Goal: Task Accomplishment & Management: Use online tool/utility

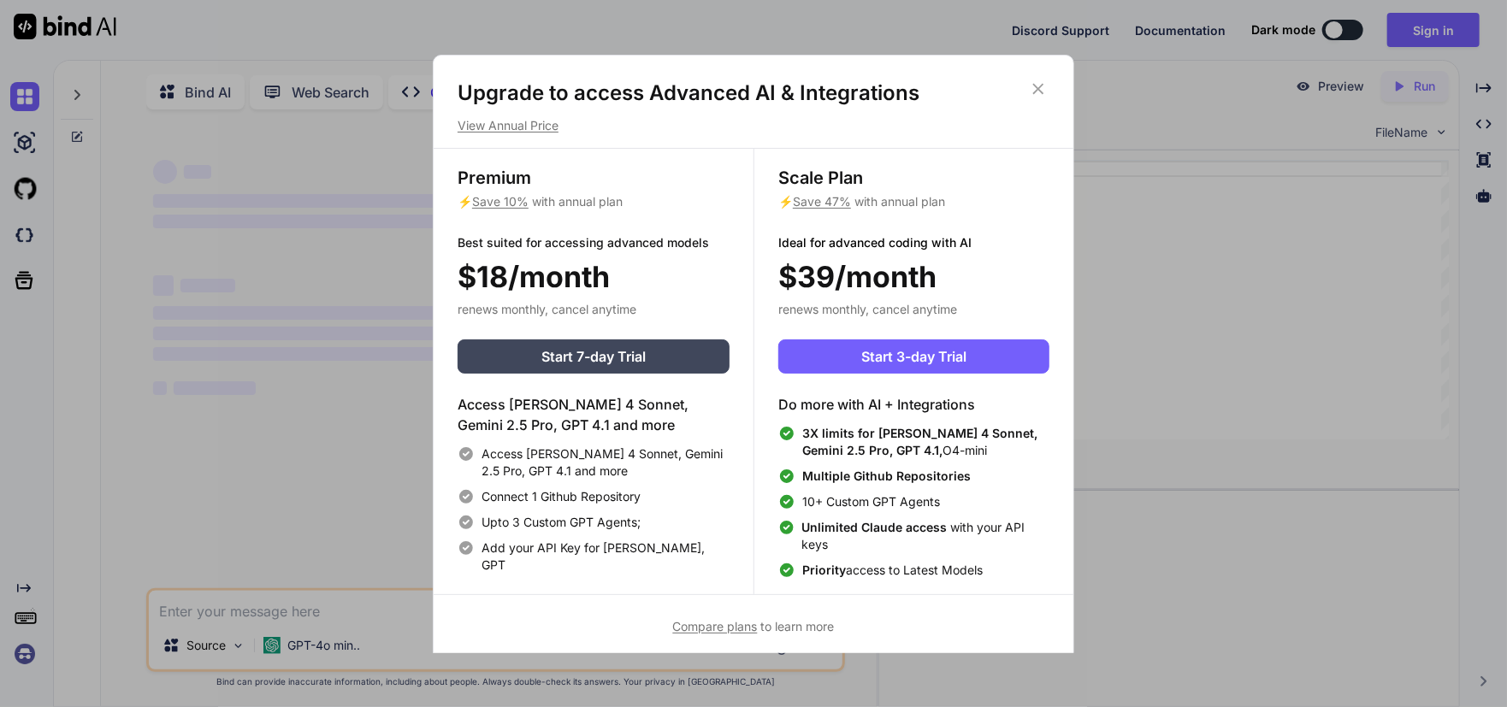
click at [1035, 91] on icon at bounding box center [1038, 88] width 11 height 11
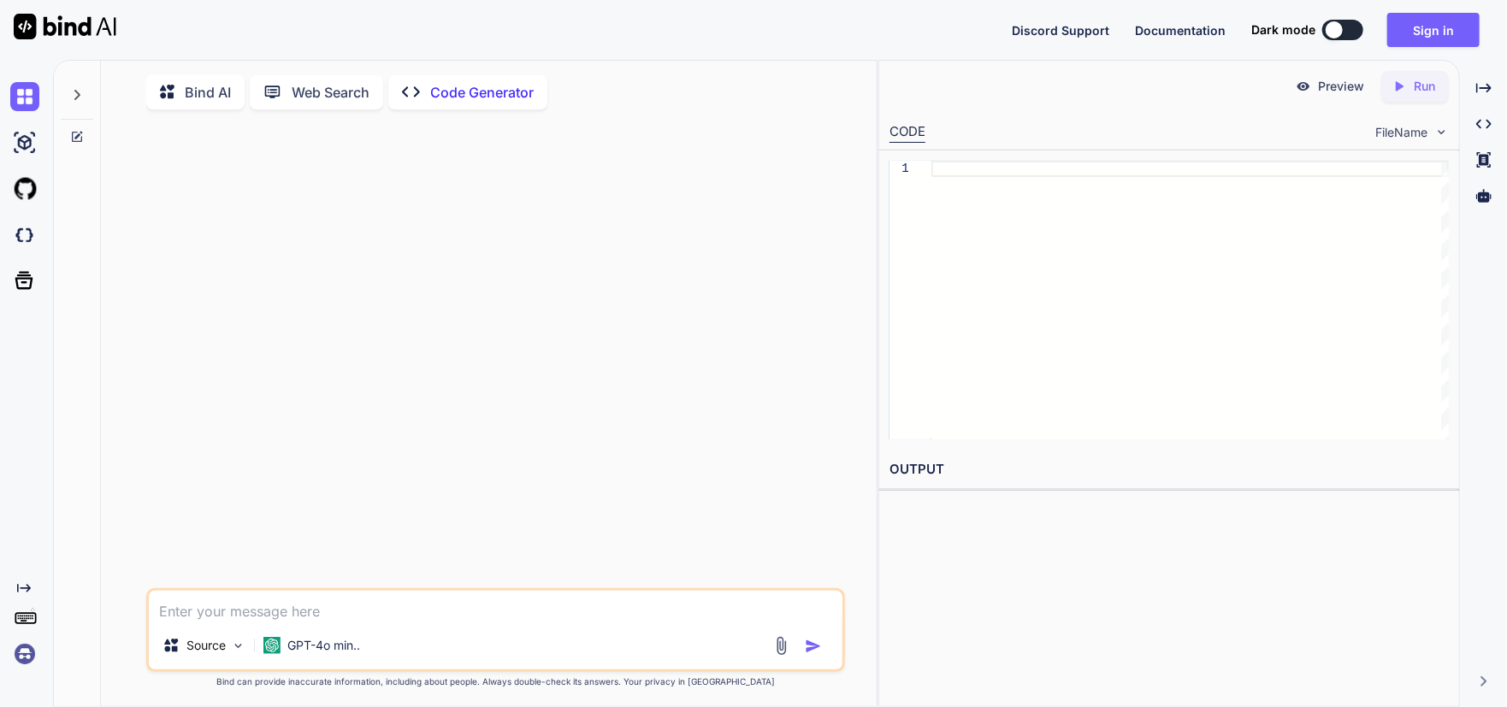
click at [468, 91] on p "Code Generator" at bounding box center [481, 92] width 103 height 21
click at [320, 93] on p "Web Search" at bounding box center [331, 92] width 78 height 21
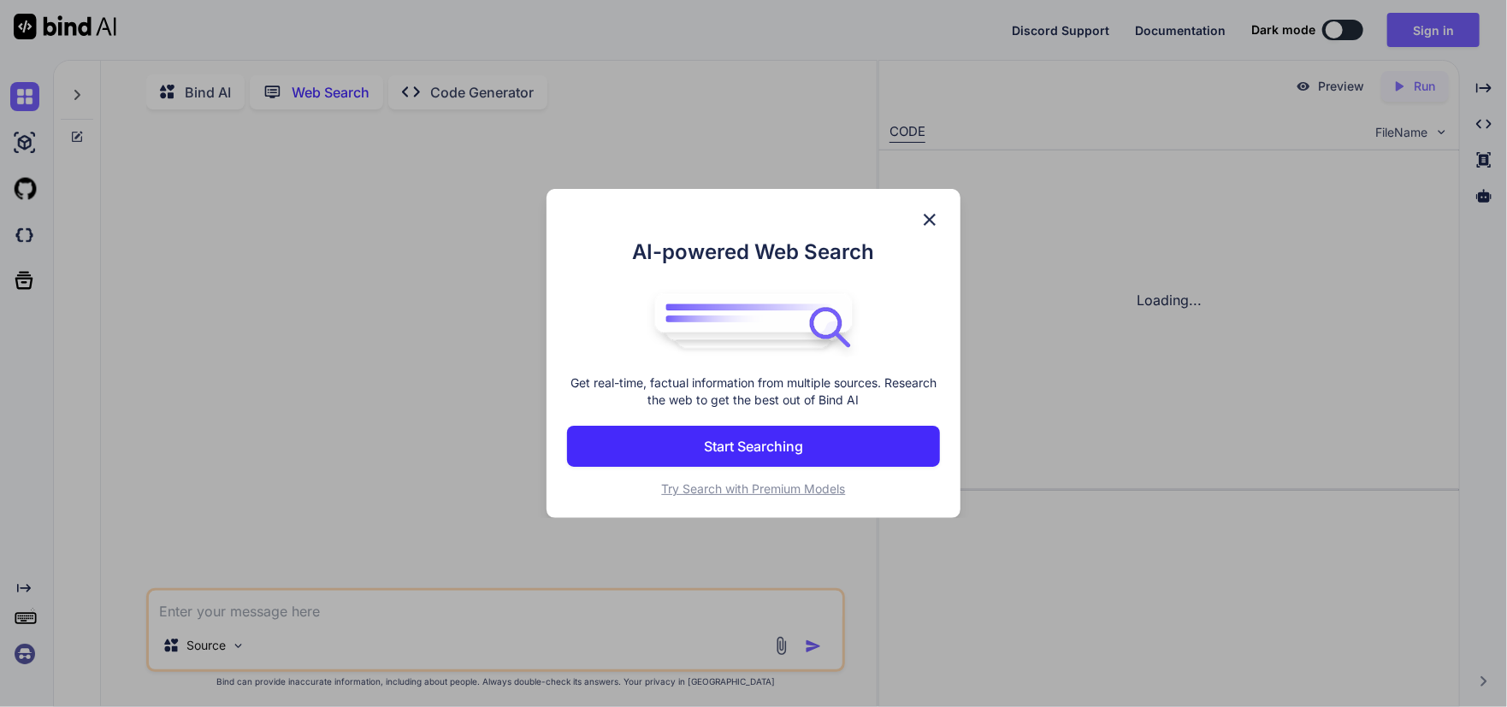
scroll to position [6, 0]
click at [927, 218] on img at bounding box center [929, 220] width 21 height 21
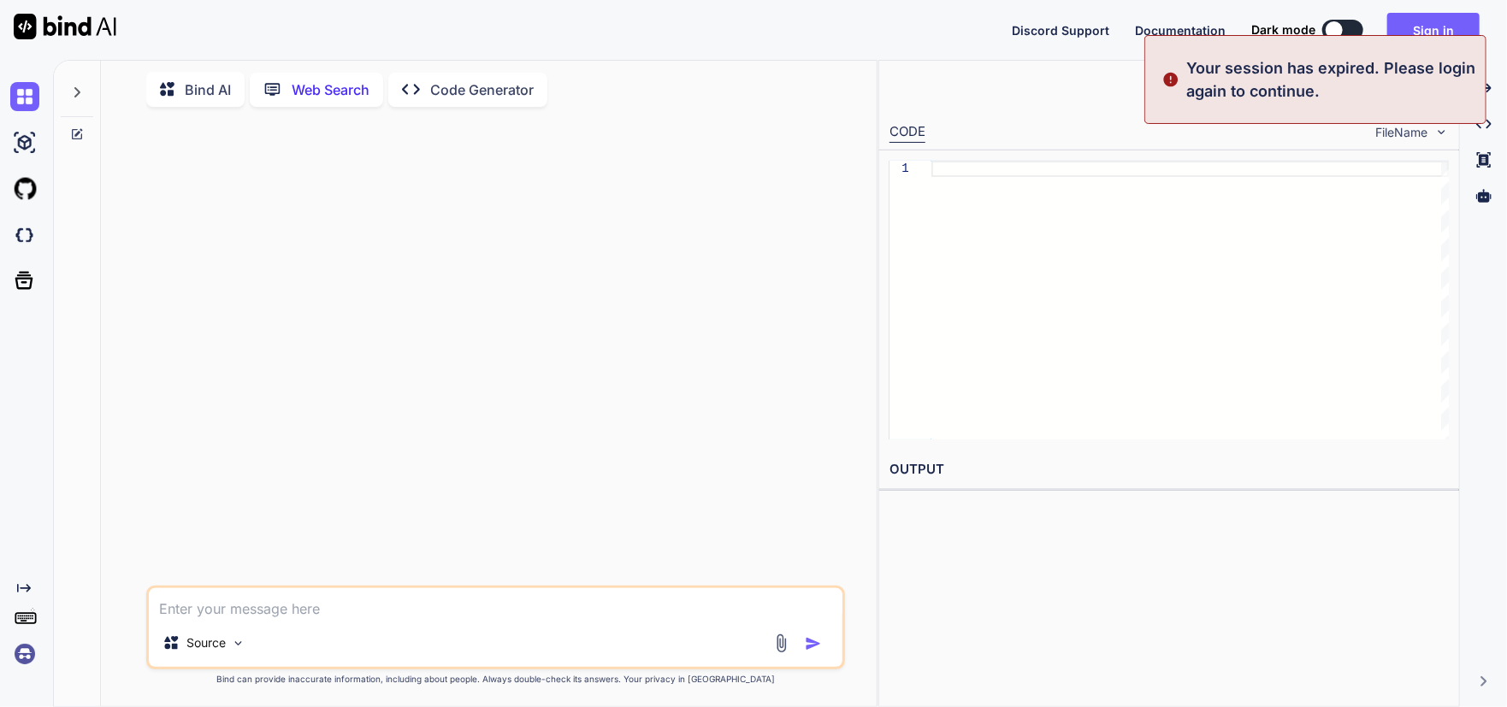
scroll to position [0, 0]
click at [1047, 257] on div at bounding box center [1189, 300] width 517 height 279
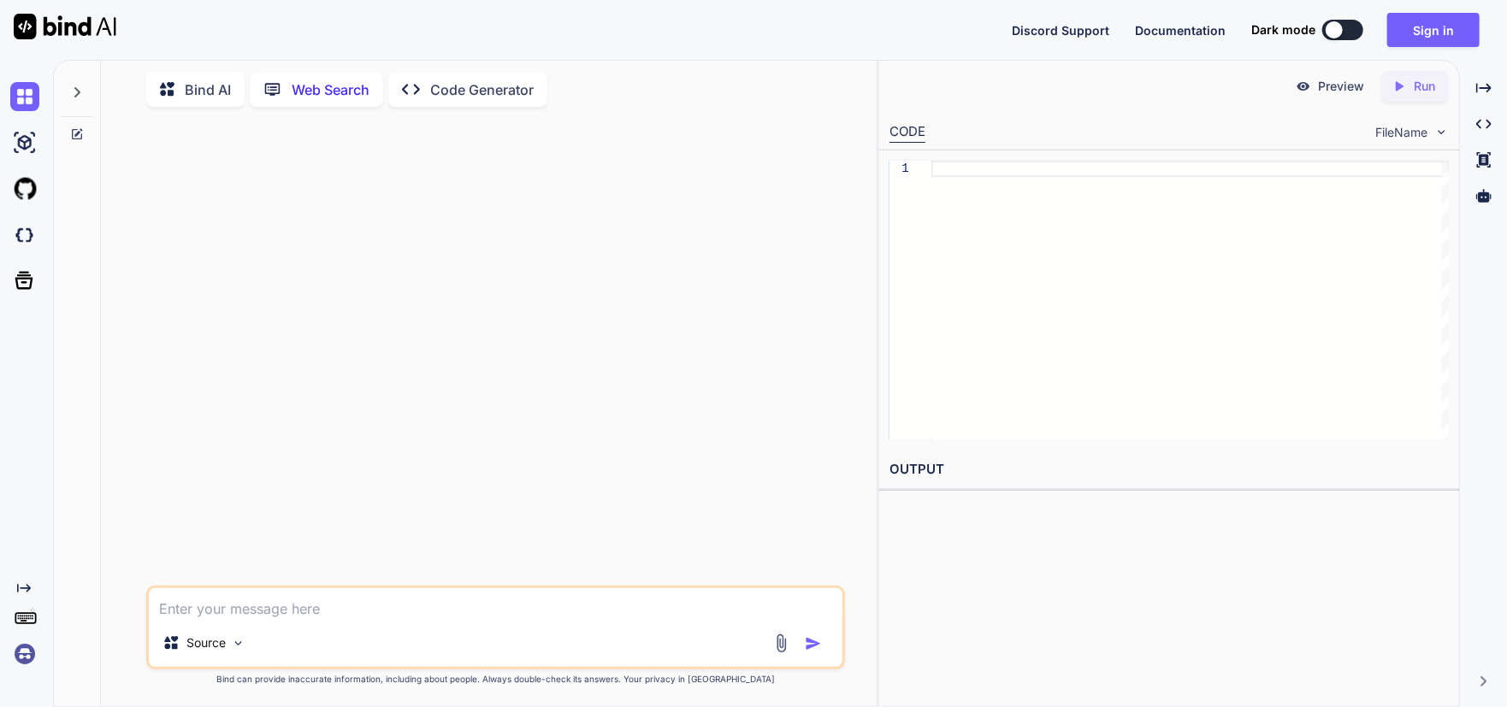
click at [1425, 133] on span "FileName" at bounding box center [1401, 132] width 52 height 17
click at [25, 139] on img at bounding box center [24, 142] width 29 height 29
type textarea "x"
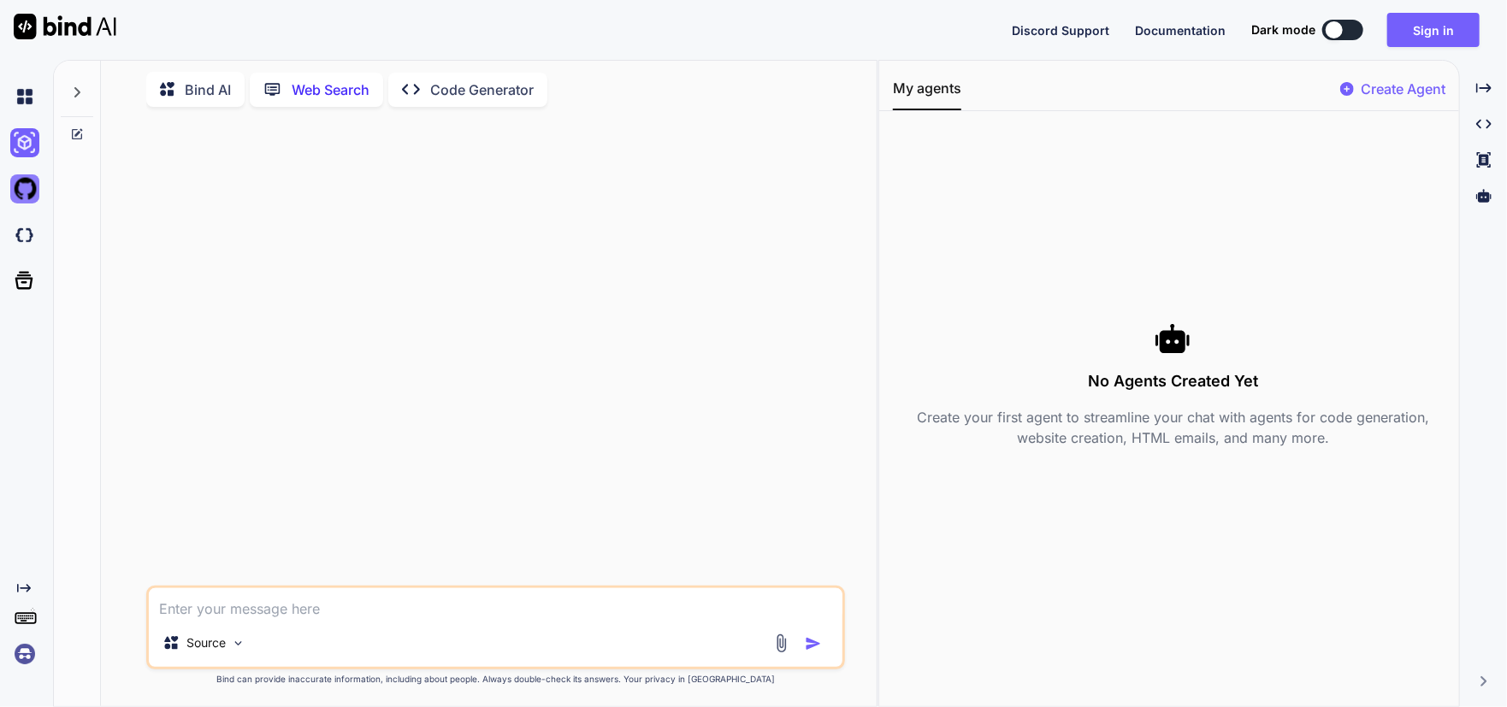
click at [28, 185] on img at bounding box center [24, 188] width 29 height 29
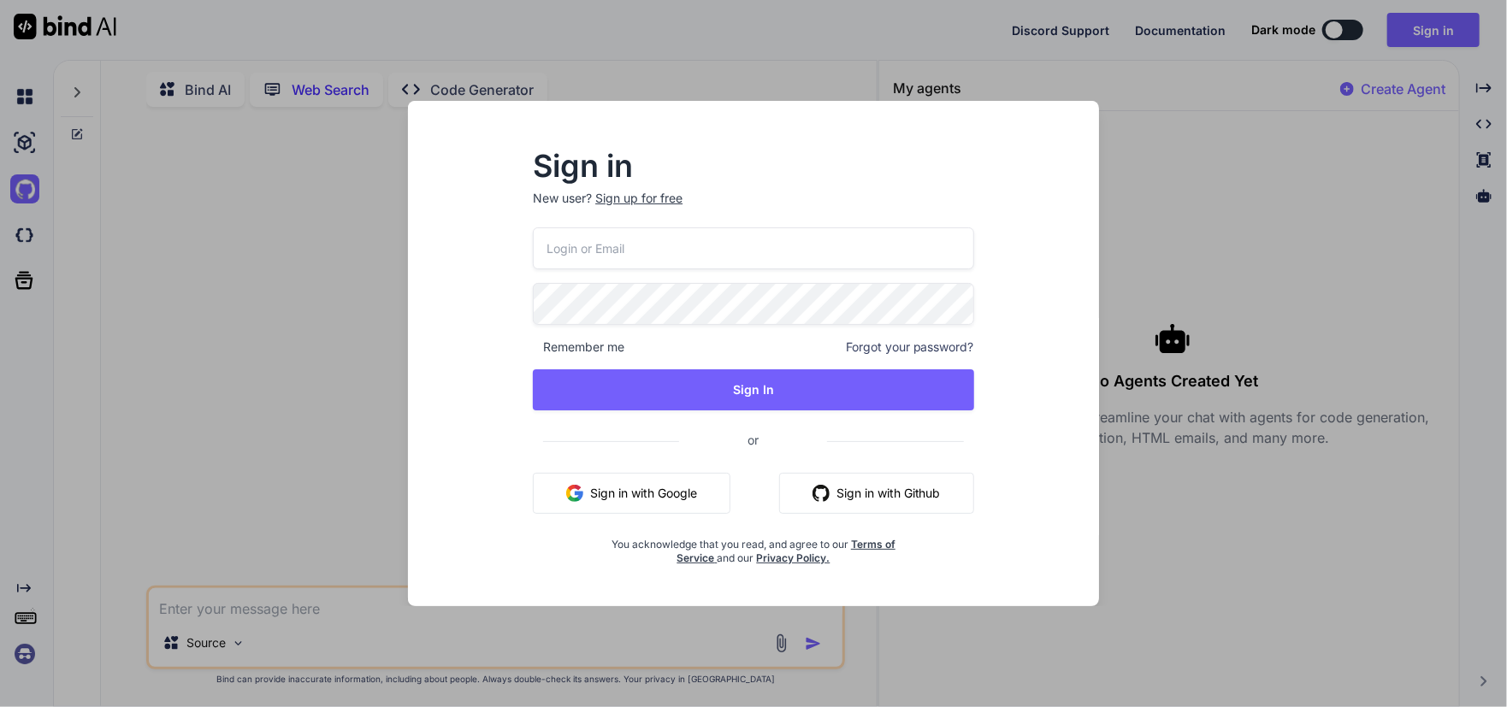
click at [688, 496] on button "Sign in with Google" at bounding box center [632, 493] width 198 height 41
click at [616, 511] on div at bounding box center [497, 353] width 695 height 465
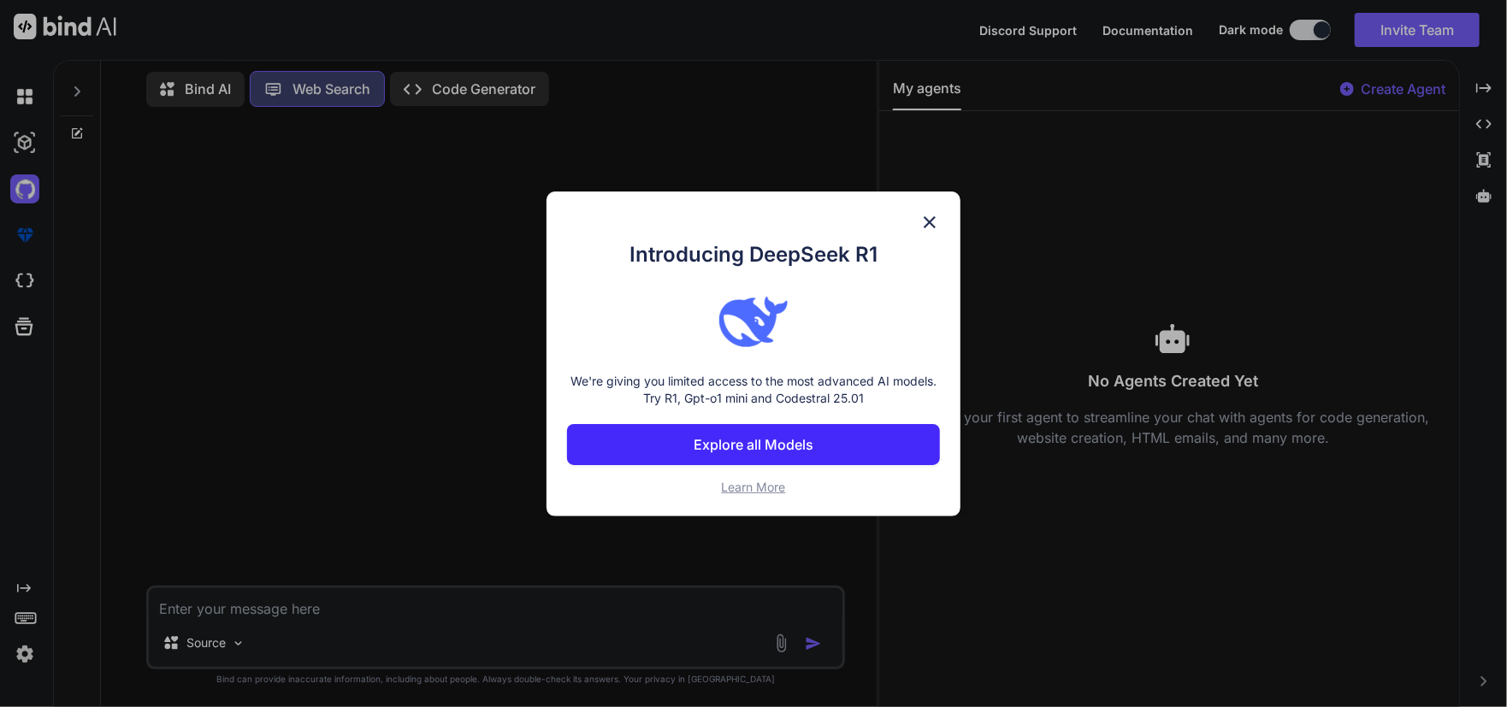
click at [924, 215] on img at bounding box center [929, 222] width 21 height 21
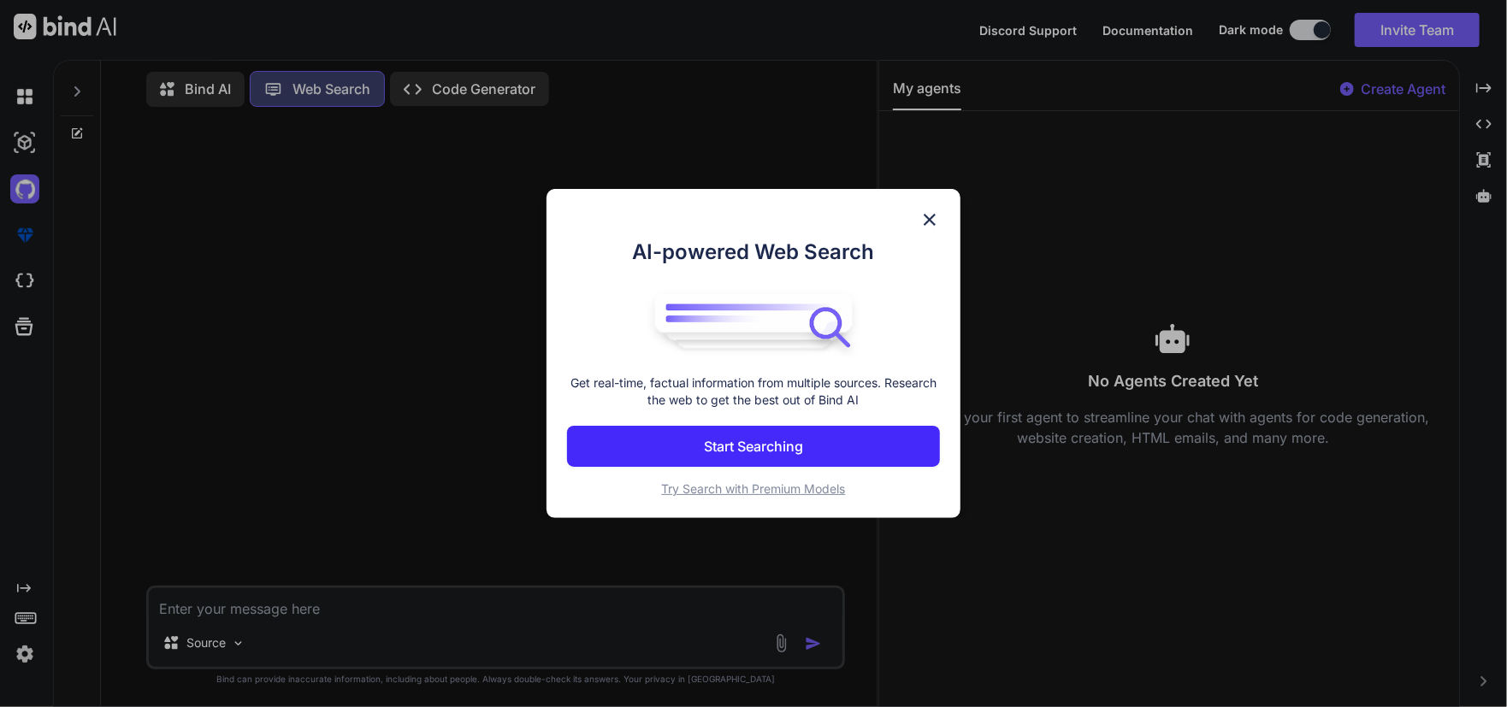
click at [921, 214] on img at bounding box center [929, 220] width 21 height 21
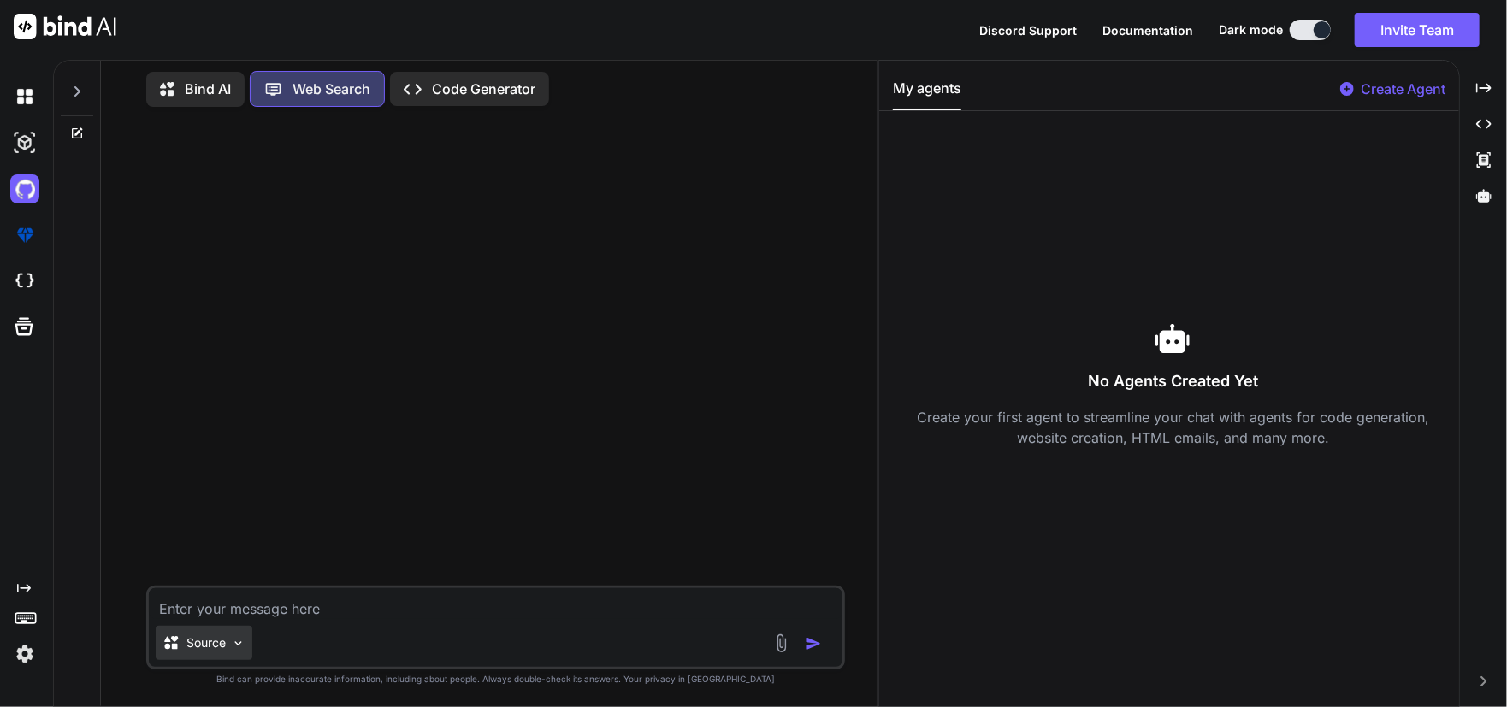
click at [227, 651] on div "Source" at bounding box center [204, 643] width 97 height 34
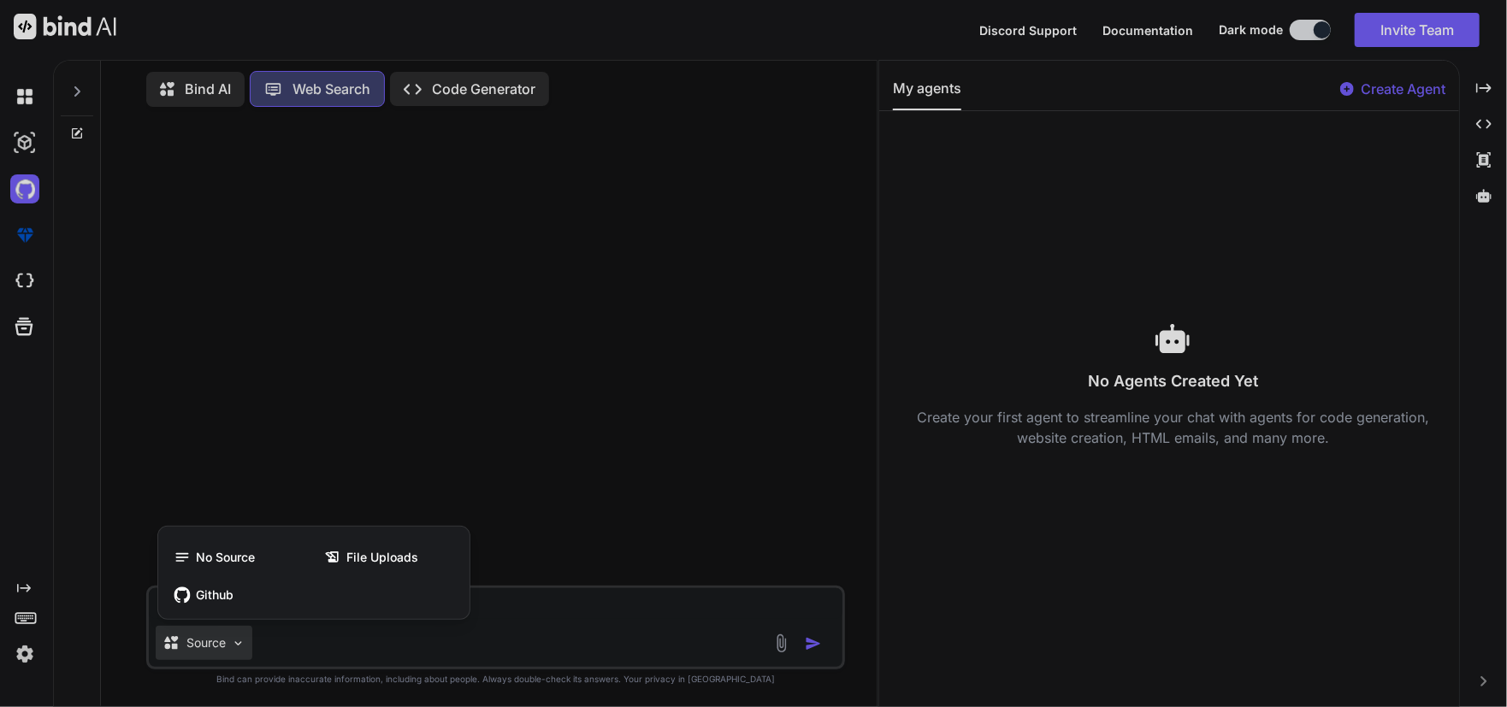
click at [297, 488] on div at bounding box center [753, 353] width 1507 height 707
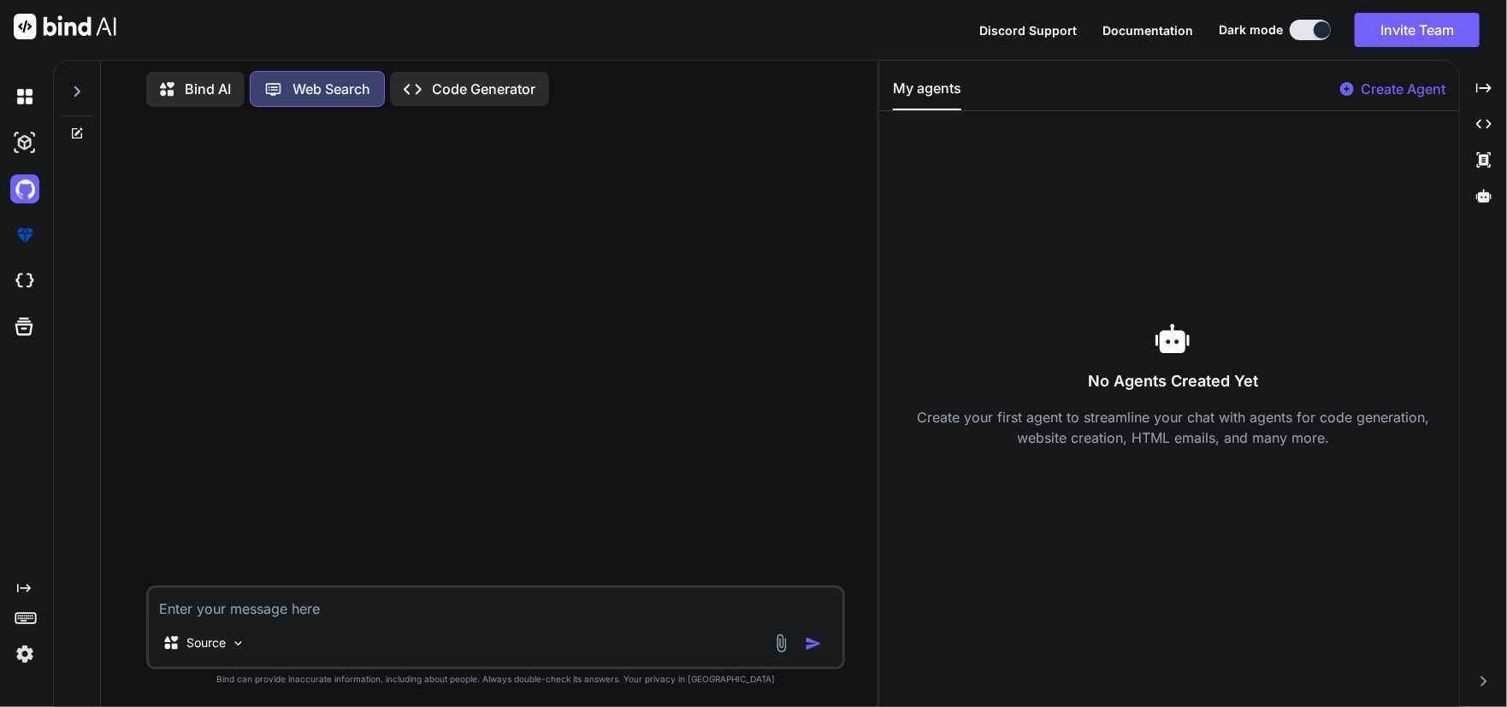
click at [27, 618] on icon at bounding box center [26, 617] width 24 height 24
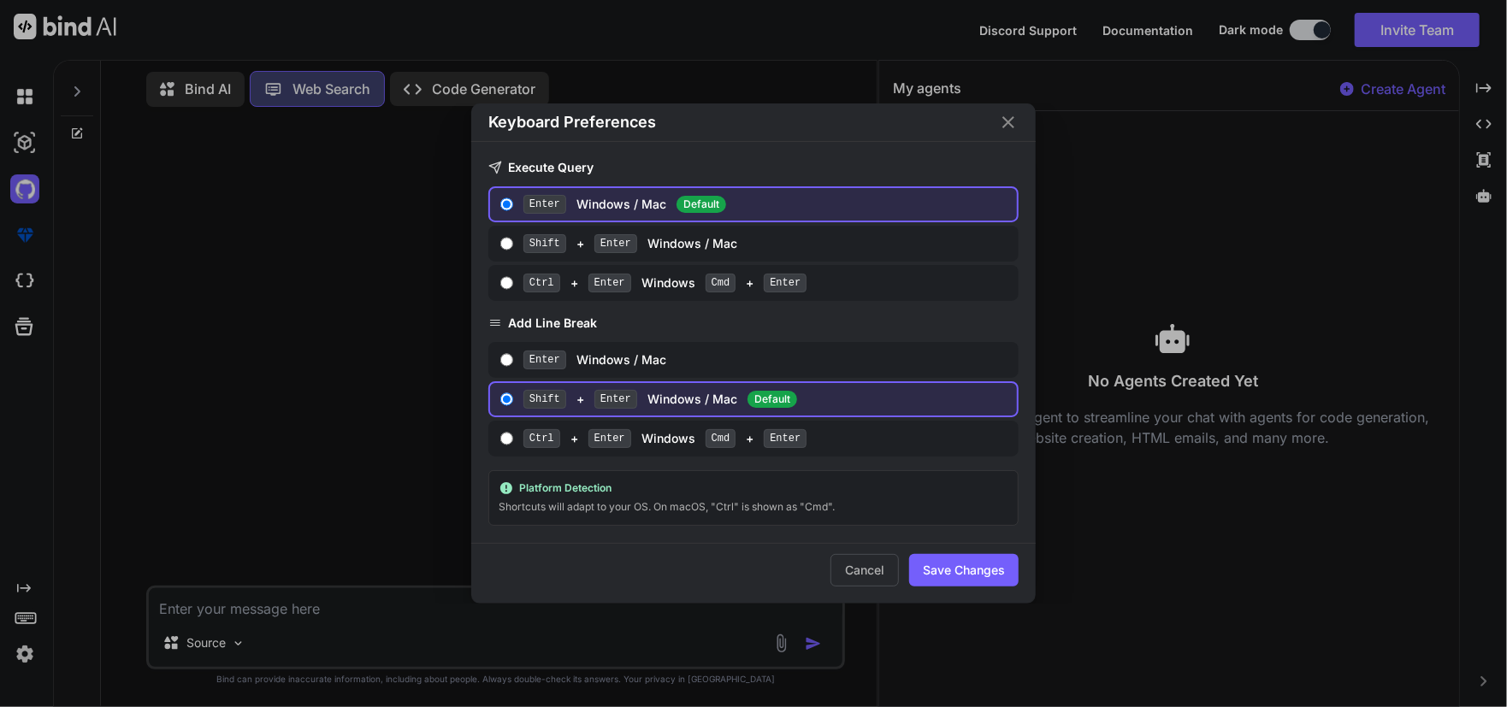
click at [27, 618] on div "Keyboard Preferences Execute Query Enter Windows / Mac Default Shift + Enter Wi…" at bounding box center [753, 353] width 1507 height 707
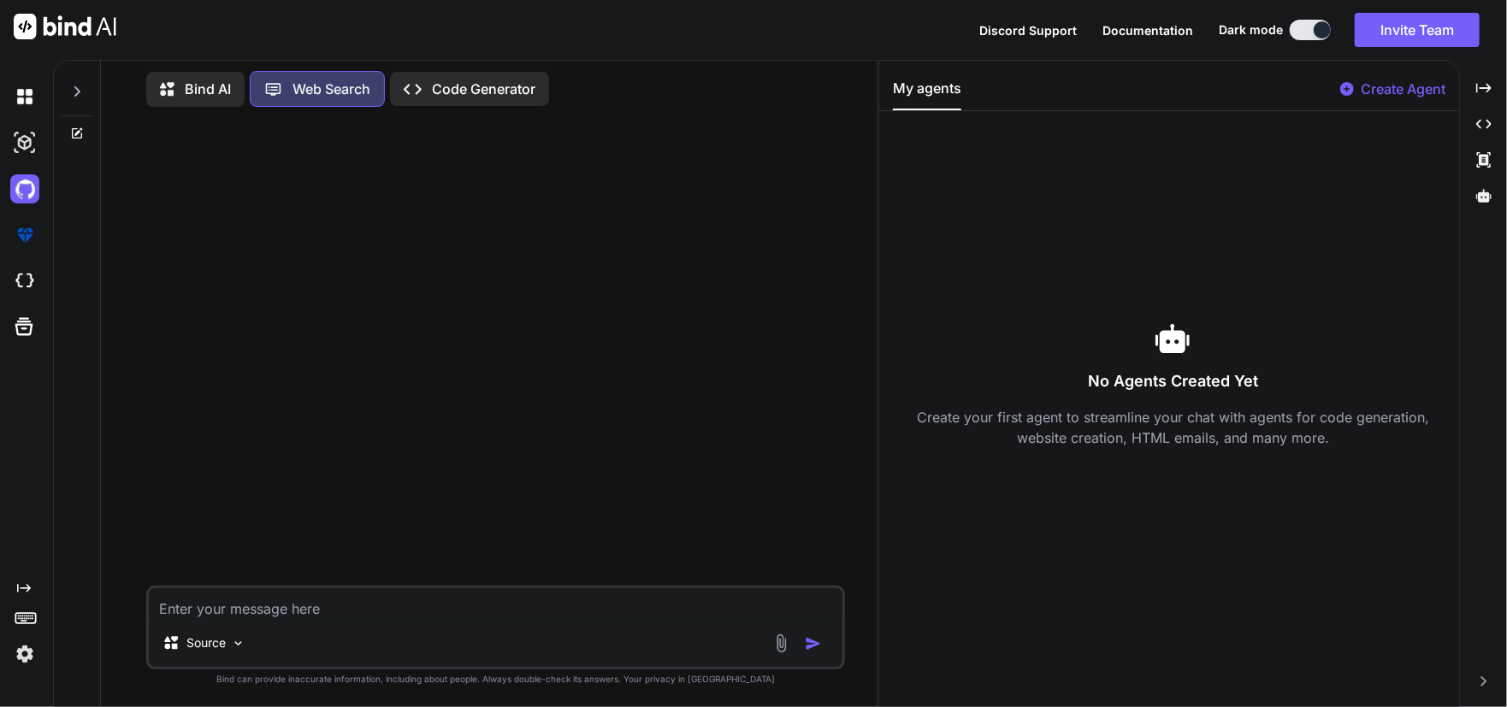
click at [27, 662] on img at bounding box center [24, 654] width 29 height 29
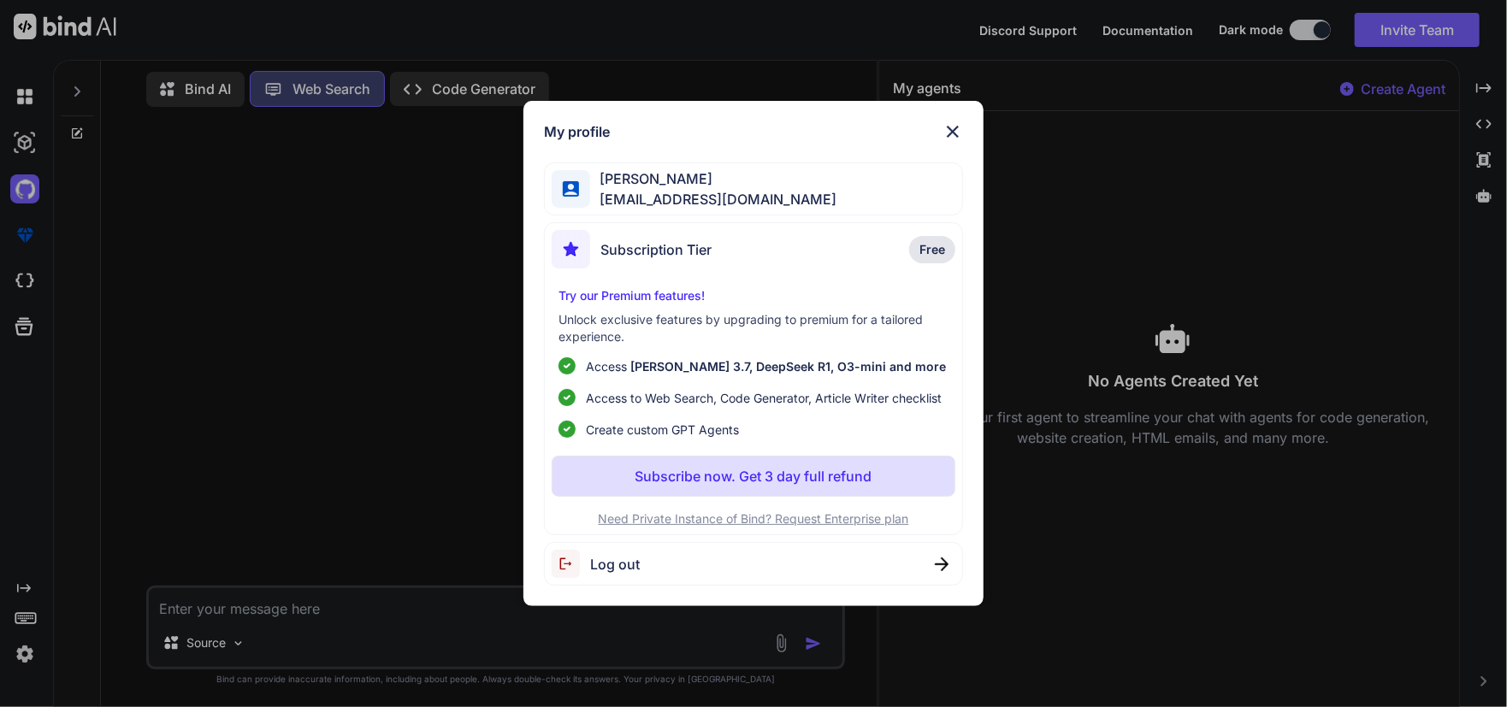
click at [592, 560] on span "Log out" at bounding box center [615, 564] width 50 height 21
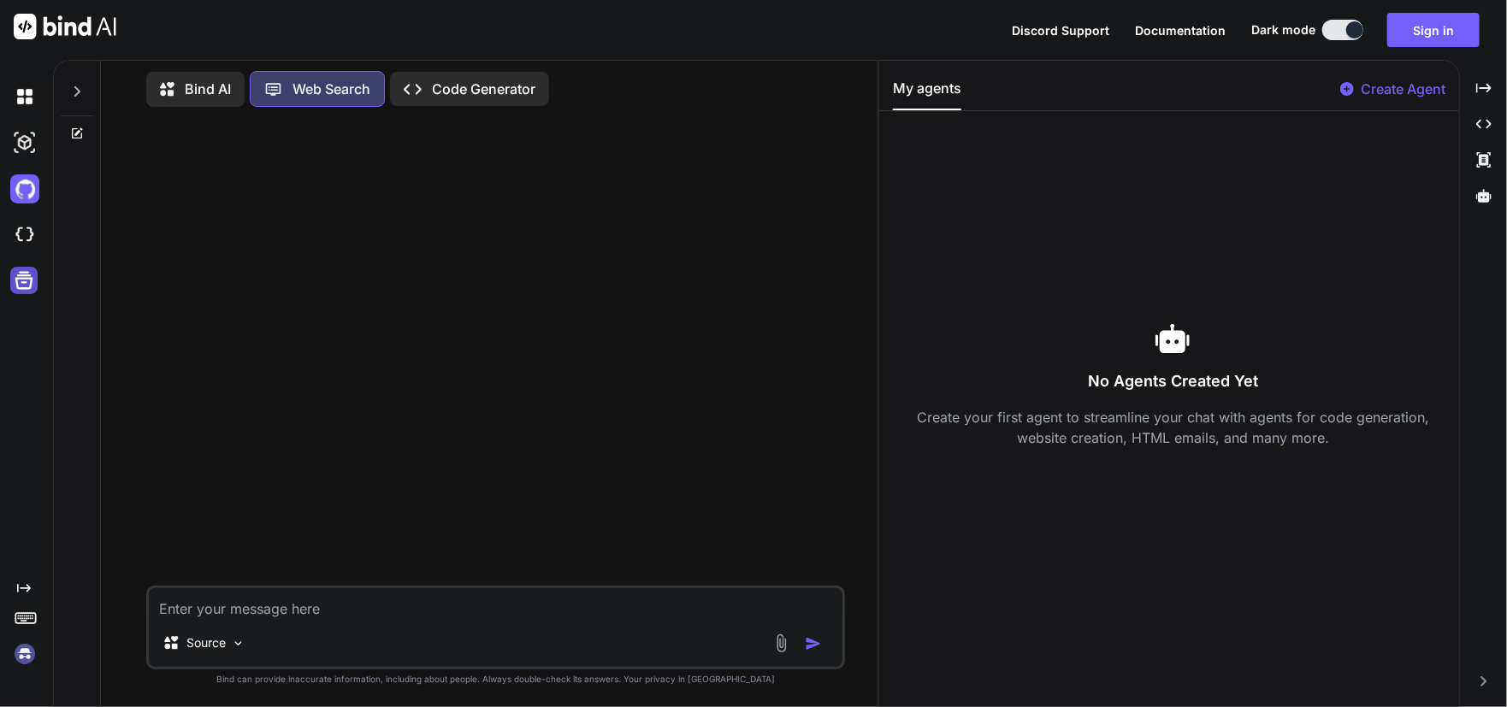
click at [24, 273] on icon at bounding box center [24, 281] width 18 height 18
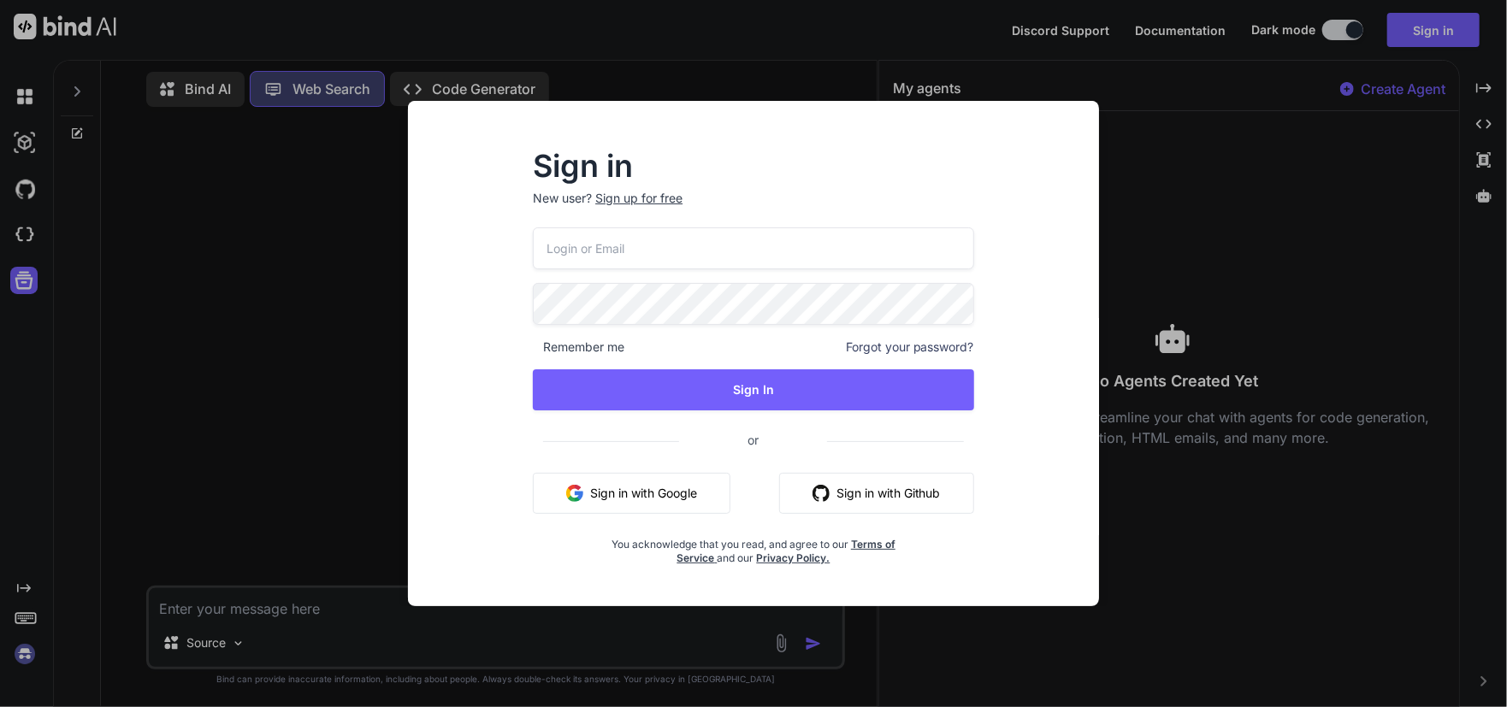
click at [595, 493] on button "Sign in with Google" at bounding box center [632, 493] width 198 height 41
